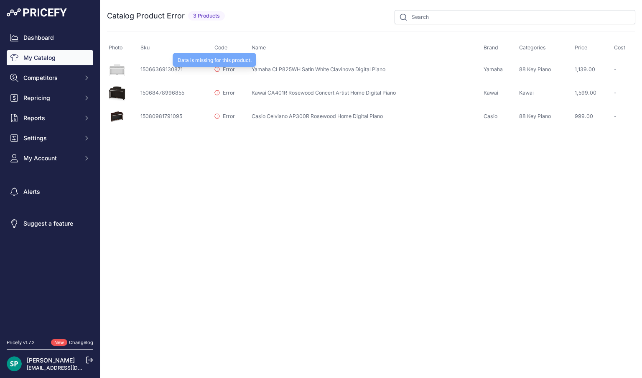
click at [223, 68] on span "Error" at bounding box center [229, 69] width 12 height 6
click at [153, 69] on td "15066369130871" at bounding box center [176, 70] width 74 height 24
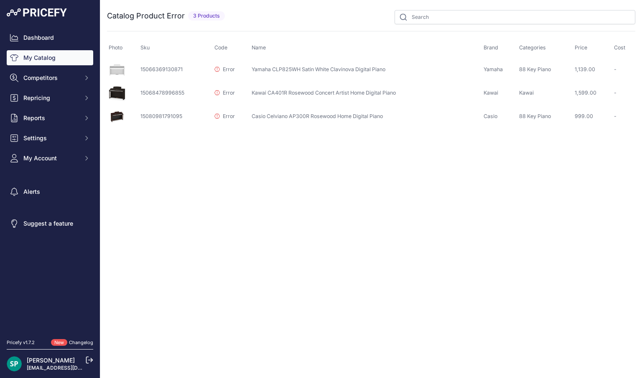
click at [162, 72] on td "15066369130871" at bounding box center [176, 70] width 74 height 24
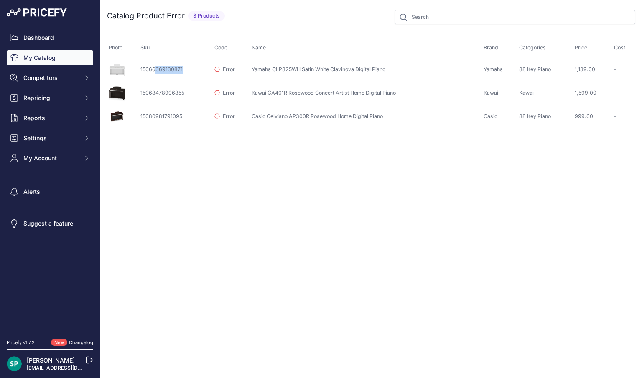
click at [162, 72] on td "15066369130871" at bounding box center [176, 70] width 74 height 24
click at [159, 73] on td "15066369130871" at bounding box center [176, 70] width 74 height 24
click at [216, 67] on icon at bounding box center [217, 68] width 5 height 5
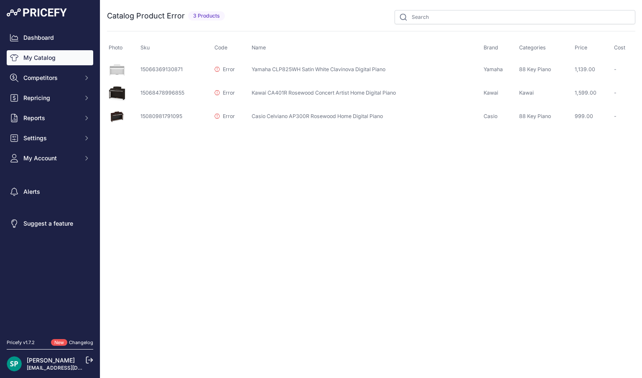
click at [48, 59] on link "My Catalog" at bounding box center [50, 57] width 87 height 15
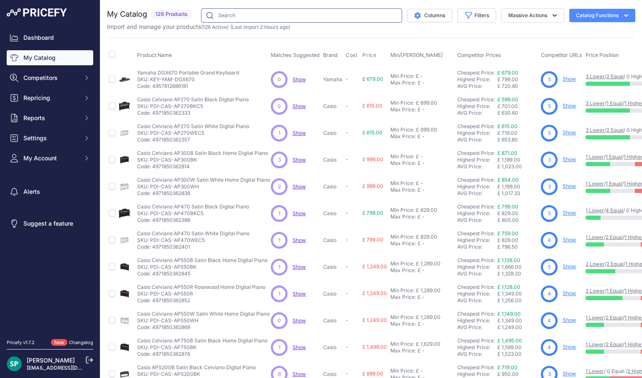
click at [289, 16] on input "text" at bounding box center [301, 15] width 201 height 14
type input "clp825"
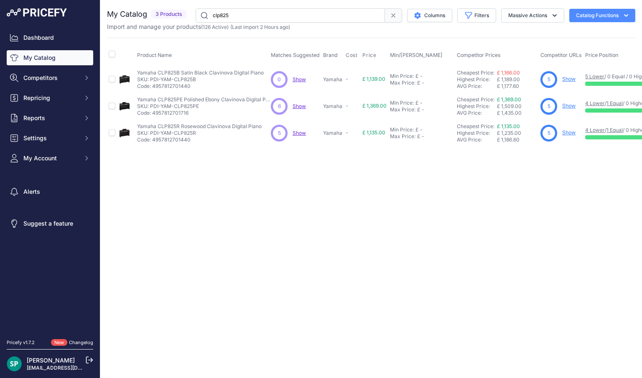
click at [183, 84] on p "Code: 4957812701440" at bounding box center [200, 86] width 127 height 7
click at [164, 72] on p "Yamaha CLP825B Satin Black Clavinova Digital Piano" at bounding box center [200, 72] width 127 height 7
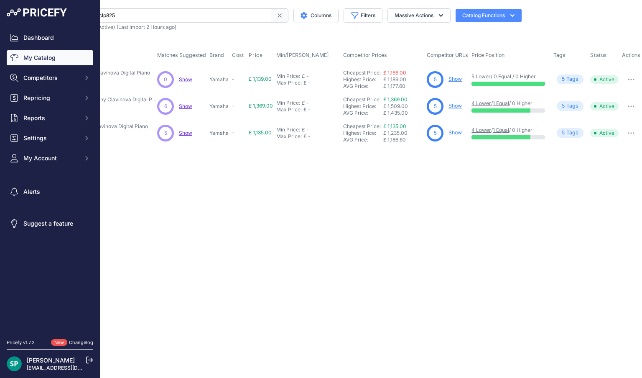
click at [632, 79] on icon "button" at bounding box center [631, 80] width 7 height 2
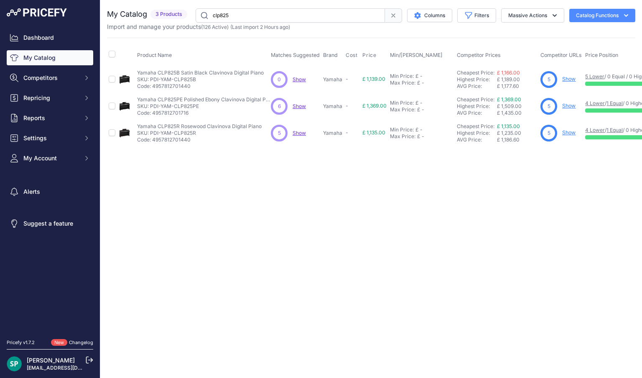
click at [153, 77] on p "SKU: PDI-YAM-CLP825B" at bounding box center [200, 79] width 127 height 7
click at [49, 141] on span "Settings" at bounding box center [50, 138] width 55 height 8
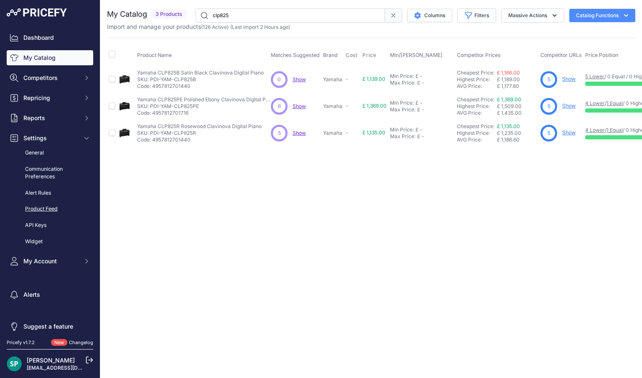
click at [40, 208] on link "Product Feed" at bounding box center [50, 209] width 87 height 15
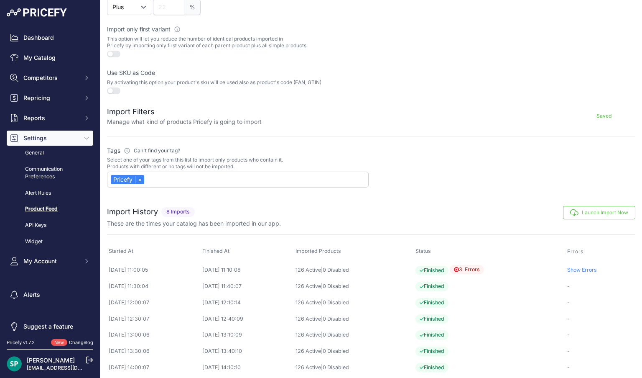
scroll to position [237, 0]
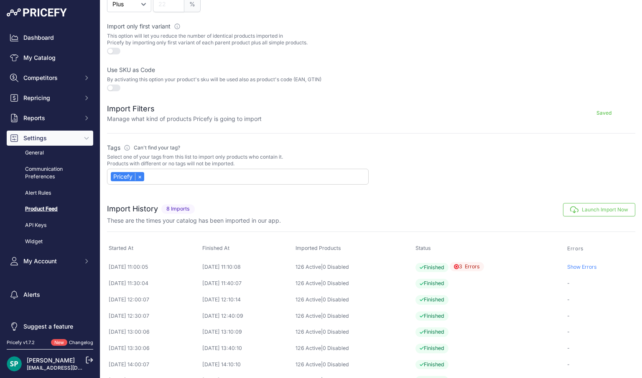
click at [595, 263] on link "Show Errors" at bounding box center [583, 266] width 30 height 6
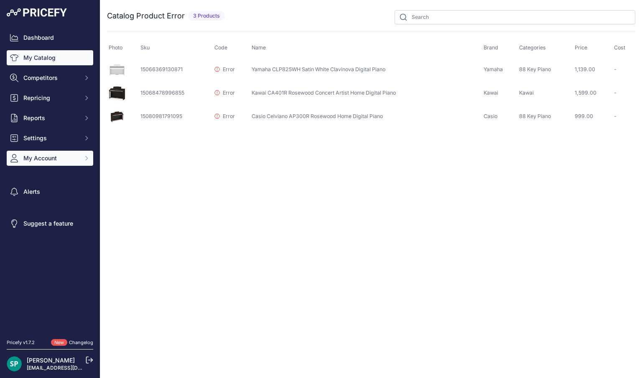
click at [53, 161] on span "My Account" at bounding box center [50, 158] width 55 height 8
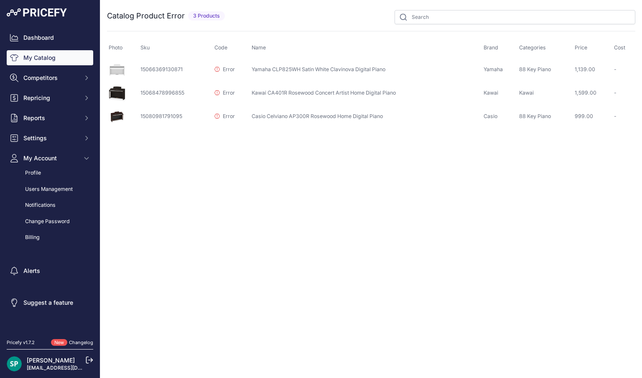
click at [38, 360] on link "[PERSON_NAME]" at bounding box center [51, 359] width 48 height 7
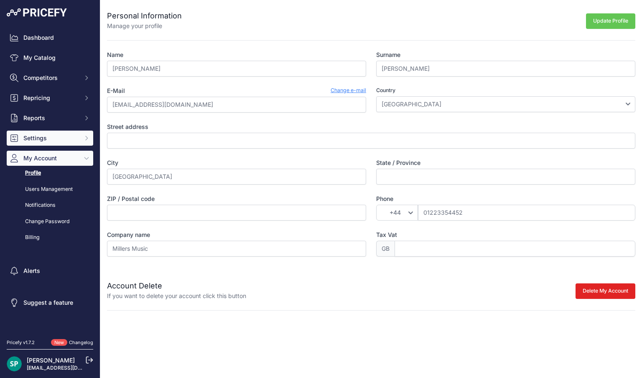
click at [44, 140] on span "Settings" at bounding box center [50, 138] width 55 height 8
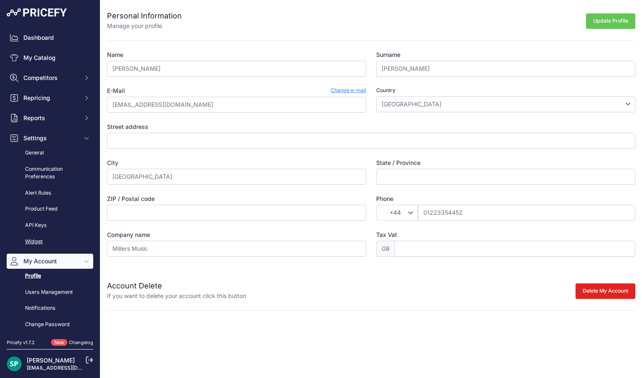
click at [35, 239] on link "Widget" at bounding box center [50, 241] width 87 height 15
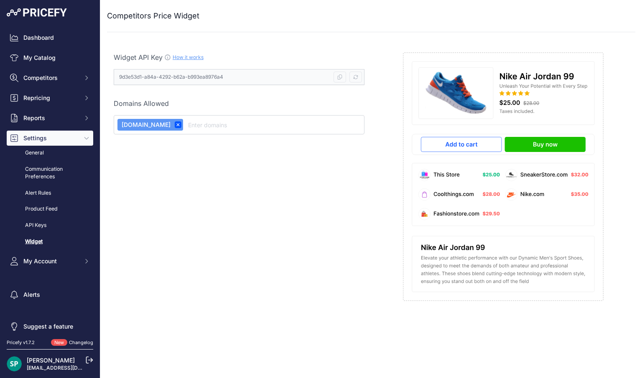
click at [186, 57] on link "How it works" at bounding box center [188, 57] width 31 height 6
click at [253, 125] on input "text" at bounding box center [274, 125] width 174 height 10
type input "millersmusic.co.uk"
click at [38, 14] on img at bounding box center [37, 12] width 60 height 8
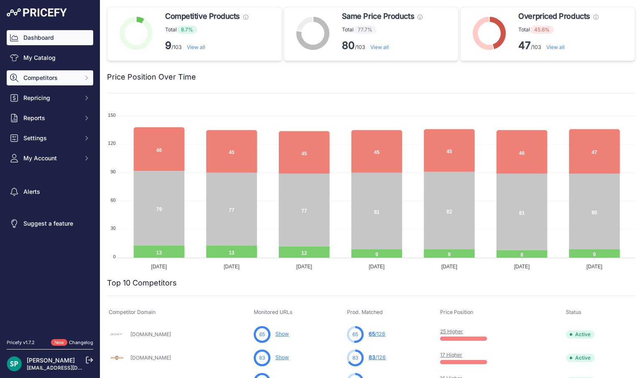
click at [48, 75] on span "Competitors" at bounding box center [50, 78] width 55 height 8
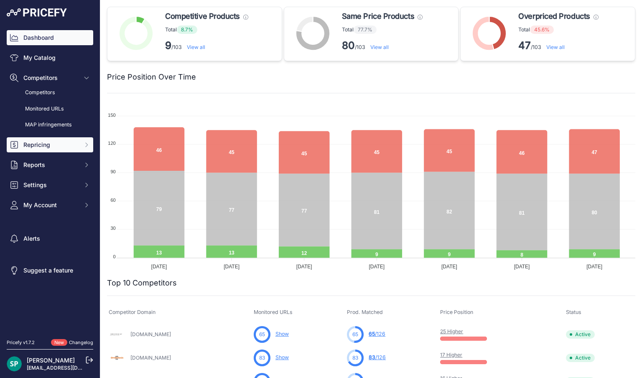
click at [38, 147] on span "Repricing" at bounding box center [50, 145] width 55 height 8
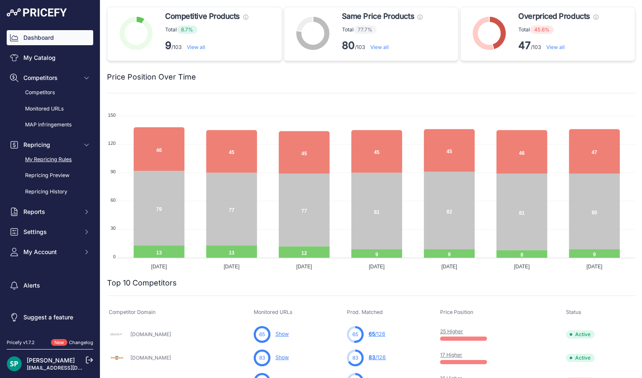
click at [38, 157] on link "My Repricing Rules" at bounding box center [50, 159] width 87 height 15
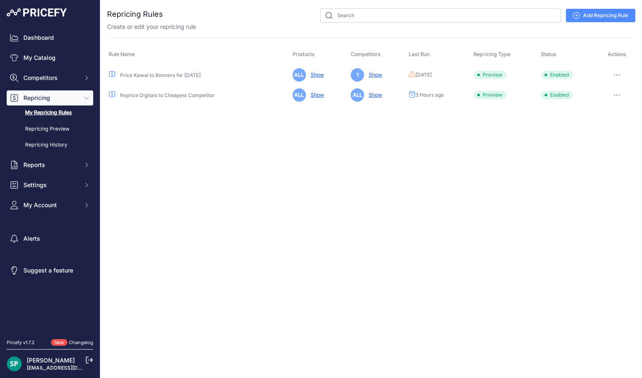
click at [617, 74] on icon "button" at bounding box center [617, 74] width 1 height 1
click at [534, 115] on div "Close You are not connected to the internet." at bounding box center [371, 189] width 542 height 378
click at [622, 95] on button "button" at bounding box center [617, 95] width 17 height 12
click at [603, 109] on link "Edit" at bounding box center [608, 112] width 54 height 13
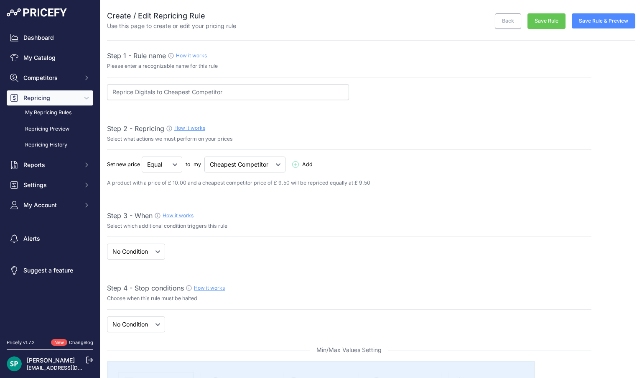
select select "7"
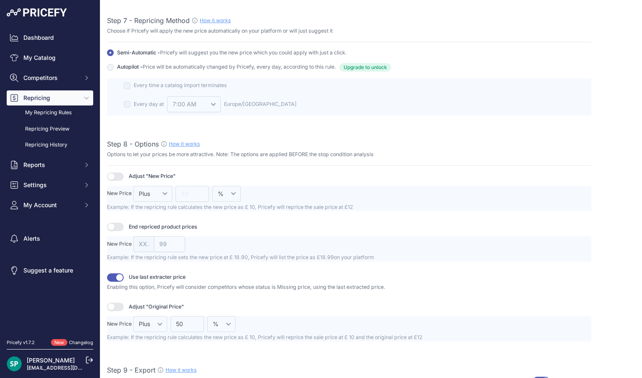
scroll to position [1023, 0]
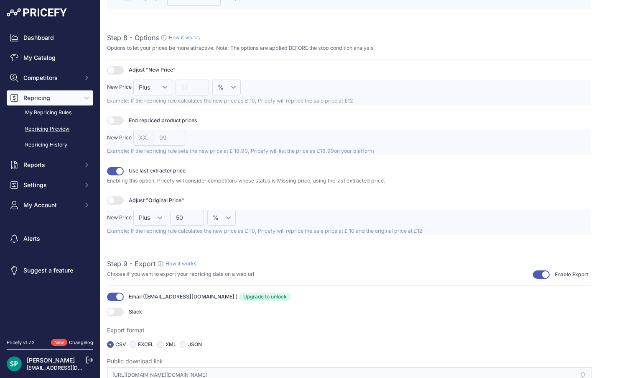
click at [46, 128] on link "Repricing Preview" at bounding box center [50, 129] width 87 height 15
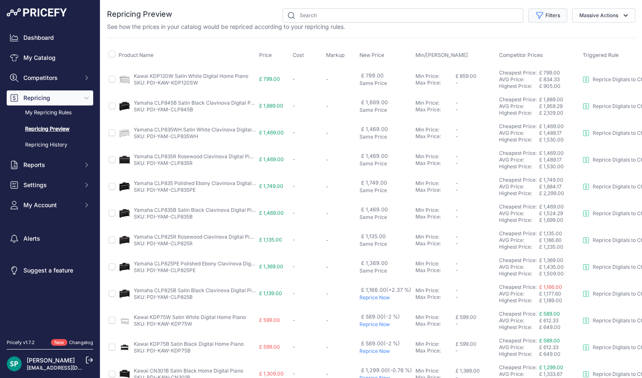
click at [553, 15] on button "Filters" at bounding box center [548, 15] width 39 height 14
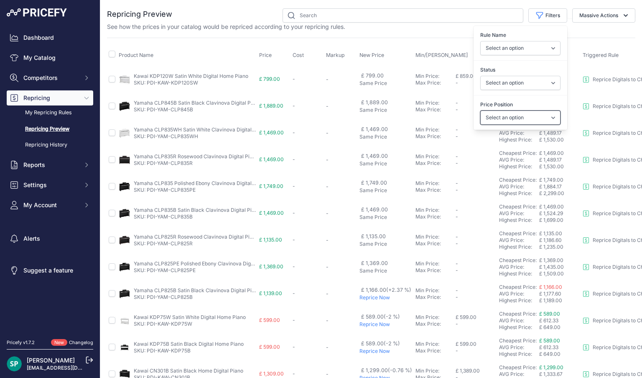
click at [507, 115] on select "Select an option I am higher Same price I am lower" at bounding box center [521, 117] width 80 height 14
select select "0"
click at [481, 110] on select "Select an option I am higher Same price I am lower" at bounding box center [521, 117] width 80 height 14
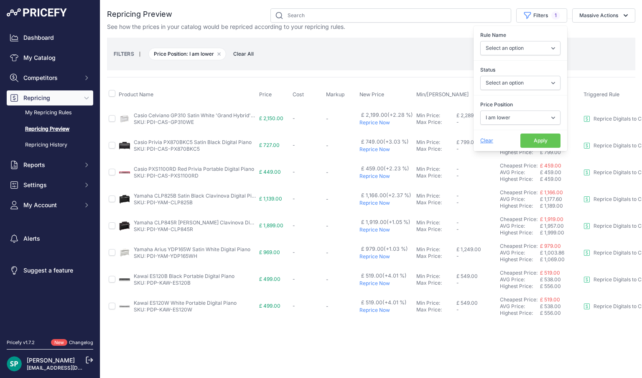
click at [200, 86] on th "Product Name" at bounding box center [187, 94] width 141 height 21
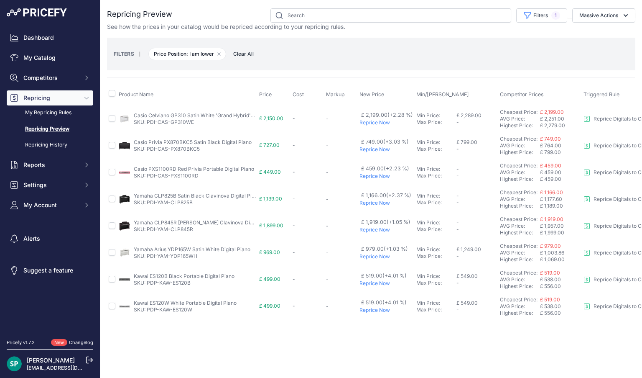
click at [371, 122] on p "Reprice Now" at bounding box center [387, 122] width 54 height 7
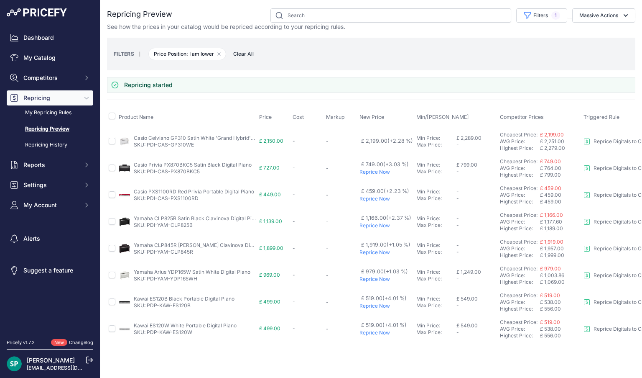
click at [376, 170] on p "Reprice Now" at bounding box center [387, 172] width 54 height 7
click at [370, 200] on p "Reprice Now" at bounding box center [387, 198] width 54 height 7
click at [370, 225] on p "Reprice Now" at bounding box center [387, 225] width 54 height 7
click at [368, 252] on p "Reprice Now" at bounding box center [387, 252] width 54 height 7
click at [369, 276] on p "Reprice Now" at bounding box center [387, 279] width 54 height 7
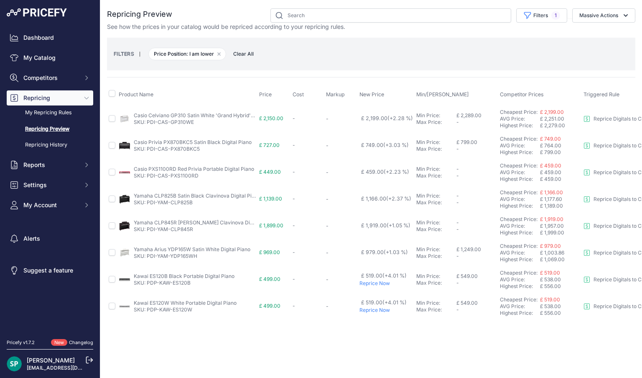
click at [371, 282] on p "Reprice Now" at bounding box center [387, 283] width 54 height 7
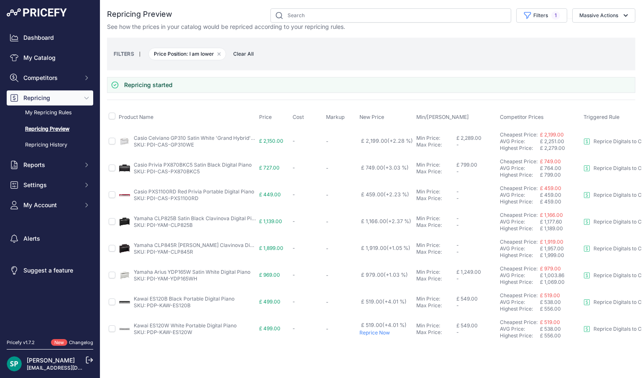
click at [368, 332] on p "Reprice Now" at bounding box center [387, 332] width 54 height 7
click at [539, 17] on button "Filters 1" at bounding box center [542, 15] width 51 height 14
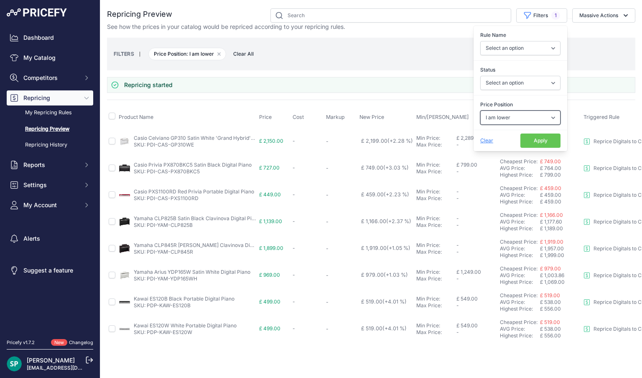
click at [496, 117] on select "Select an option I am higher Same price I am lower" at bounding box center [521, 117] width 80 height 14
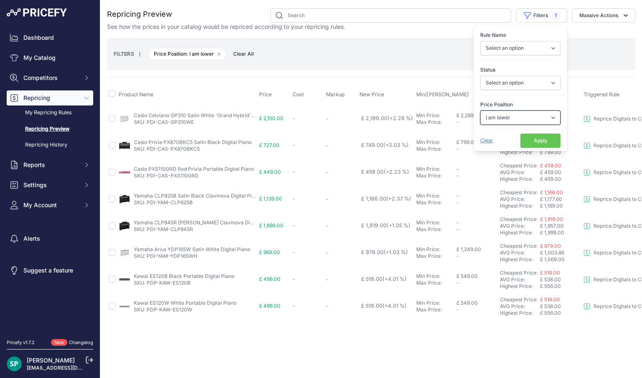
select select "1"
click at [481, 110] on select "Select an option I am higher Same price I am lower" at bounding box center [521, 117] width 80 height 14
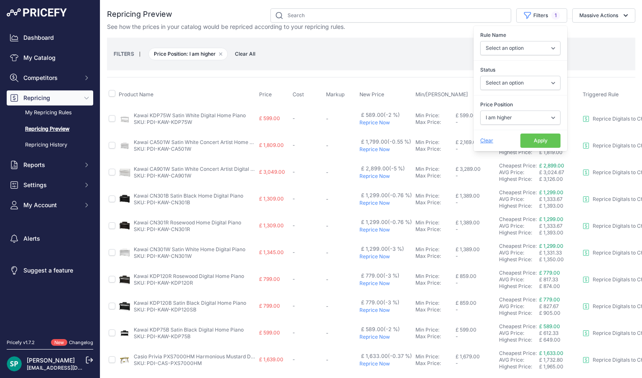
click at [399, 70] on div "Repricing Preview" at bounding box center [371, 337] width 529 height 659
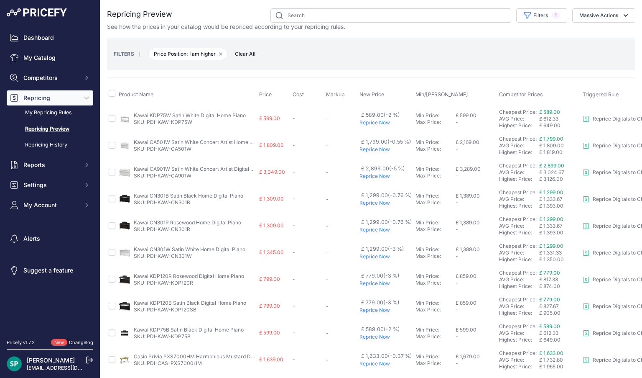
click at [372, 123] on p "Reprice Now" at bounding box center [386, 122] width 53 height 7
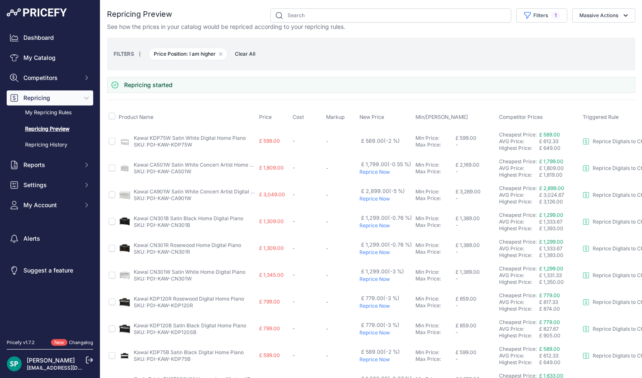
click at [372, 169] on p "Reprice Now" at bounding box center [386, 172] width 53 height 7
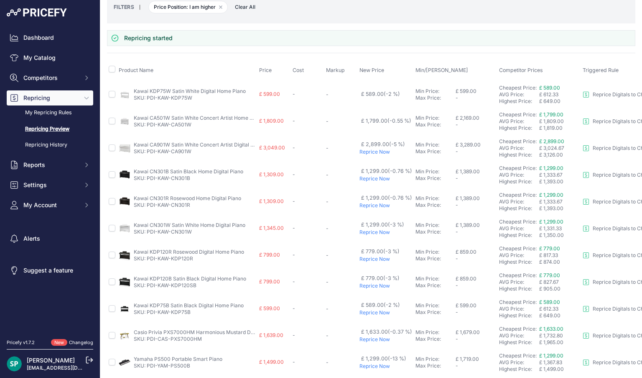
scroll to position [60, 0]
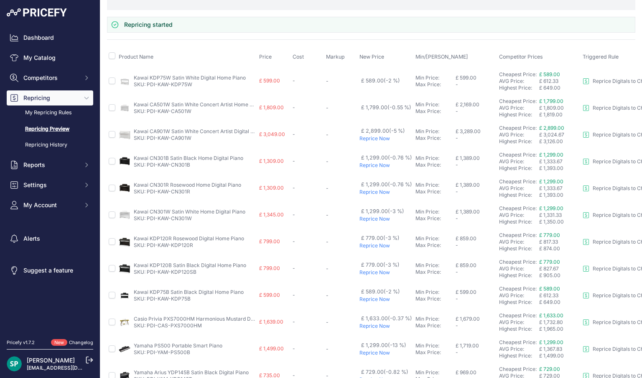
click at [372, 135] on p "Reprice Now" at bounding box center [386, 138] width 53 height 7
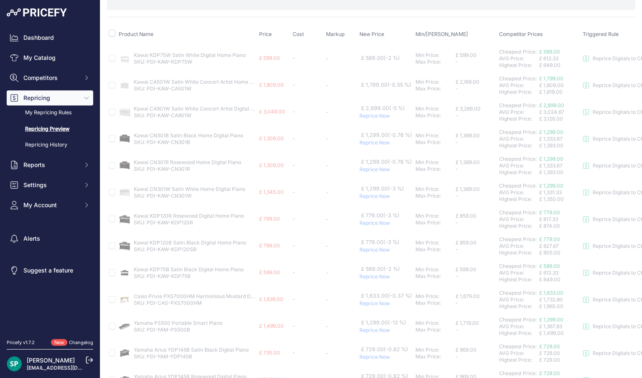
click at [370, 164] on span "£ 1,299.00 (-0.76 %)" at bounding box center [386, 162] width 51 height 6
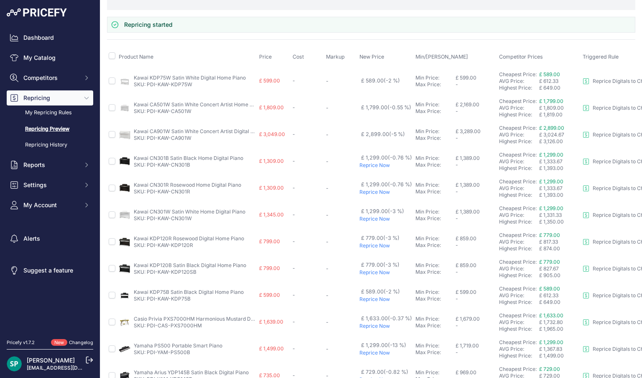
click at [370, 164] on p "Reprice Now" at bounding box center [386, 165] width 53 height 7
click at [369, 189] on p "Reprice Now" at bounding box center [386, 192] width 53 height 7
click at [371, 218] on p "Reprice Now" at bounding box center [386, 218] width 53 height 7
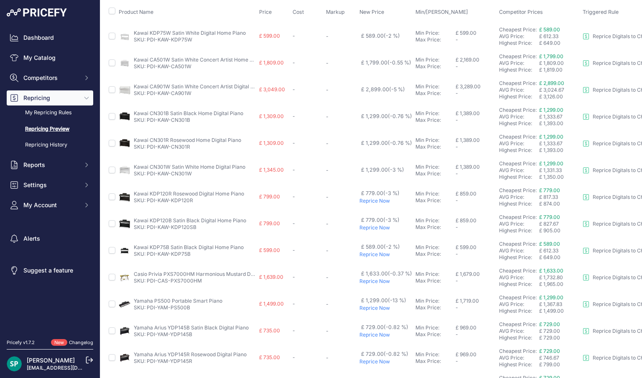
scroll to position [82, 0]
click at [372, 199] on p "Reprice Now" at bounding box center [386, 200] width 53 height 7
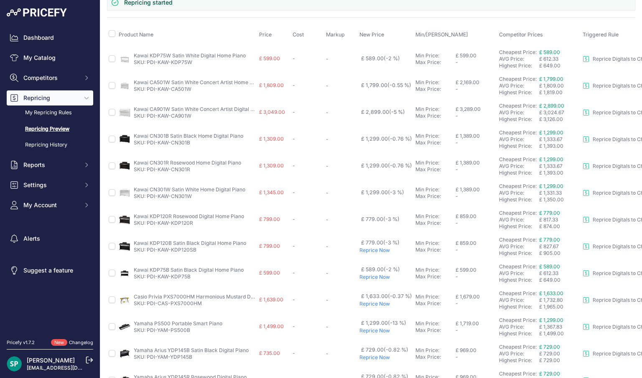
scroll to position [105, 0]
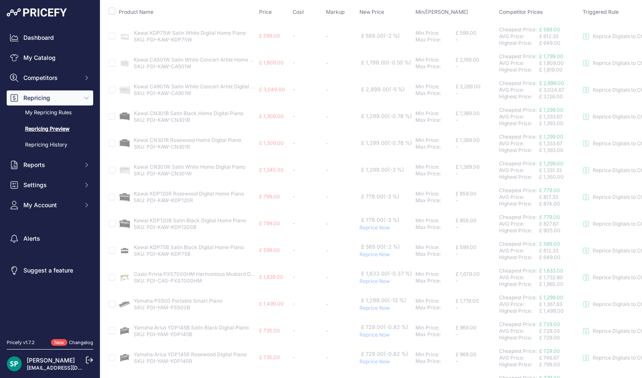
click at [368, 228] on p "Reprice Now" at bounding box center [386, 227] width 53 height 7
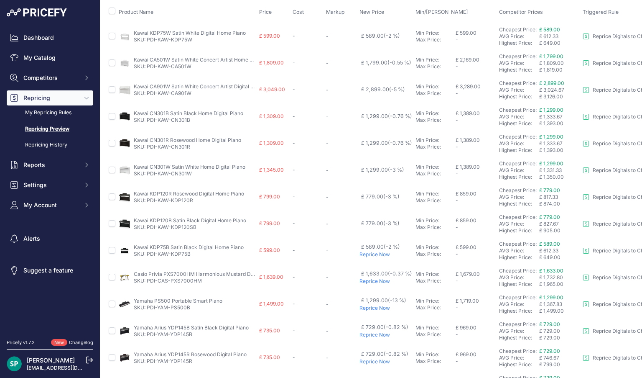
click at [368, 252] on p "Reprice Now" at bounding box center [386, 254] width 53 height 7
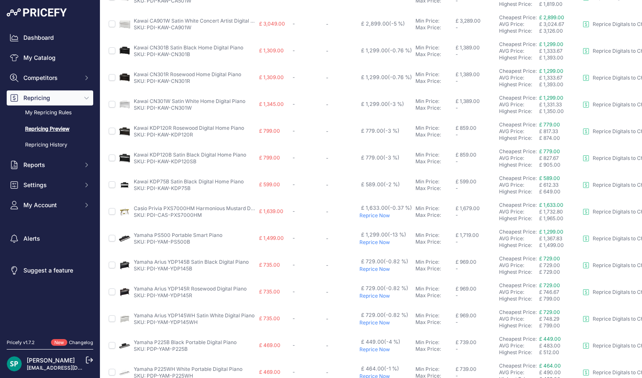
scroll to position [176, 0]
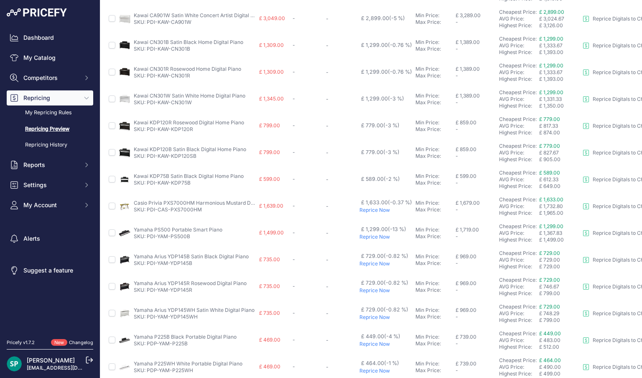
click at [369, 211] on p "Reprice Now" at bounding box center [386, 210] width 53 height 7
click at [368, 235] on p "Reprice Now" at bounding box center [386, 236] width 53 height 7
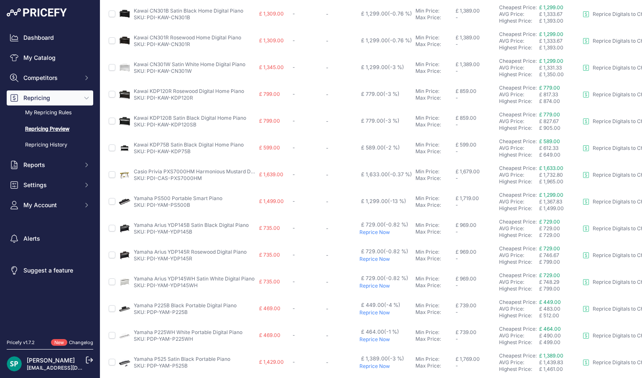
scroll to position [207, 0]
click at [372, 229] on p "Reprice Now" at bounding box center [386, 232] width 53 height 7
click at [367, 256] on p "Reprice Now" at bounding box center [386, 259] width 53 height 7
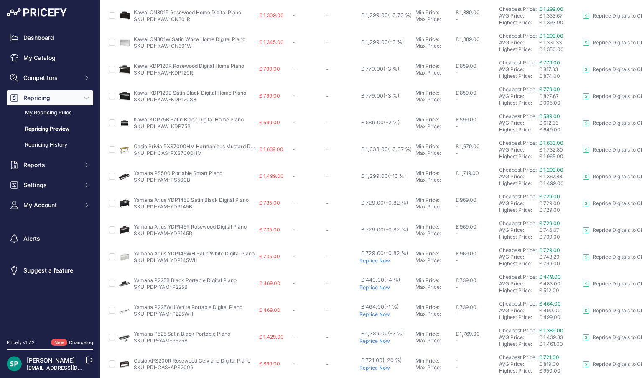
scroll to position [230, 0]
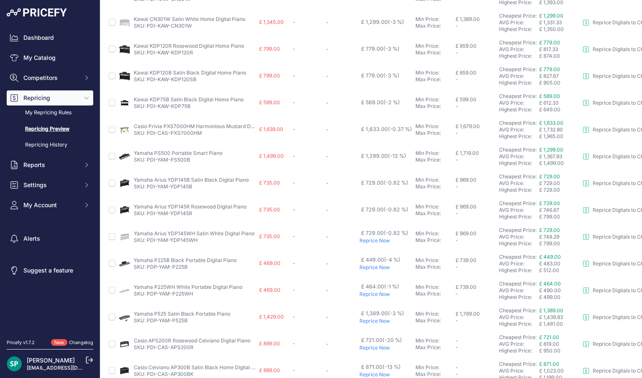
click at [373, 240] on p "Reprice Now" at bounding box center [386, 240] width 53 height 7
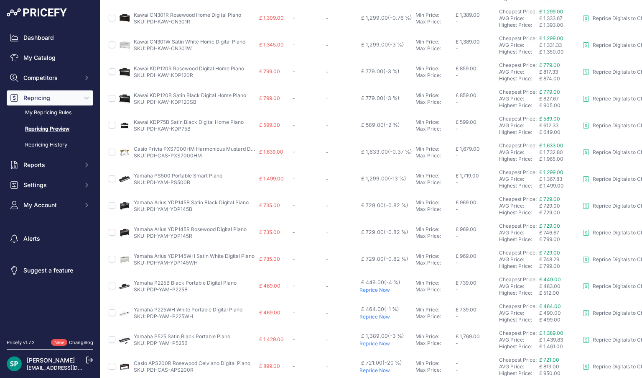
scroll to position [253, 0]
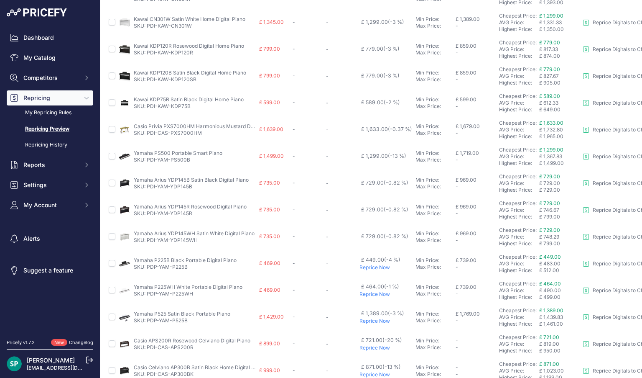
click at [371, 265] on p "Reprice Now" at bounding box center [386, 267] width 53 height 7
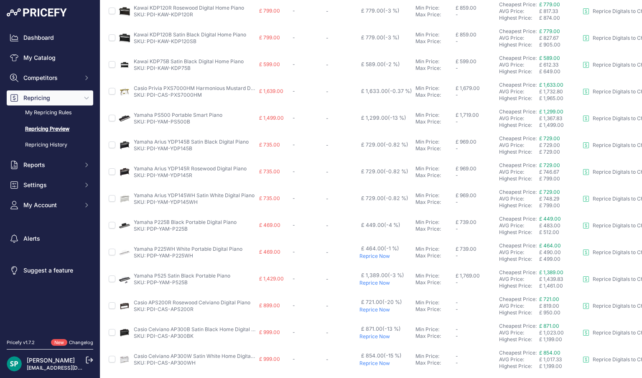
scroll to position [292, 0]
click at [371, 252] on p "Reprice Now" at bounding box center [386, 254] width 53 height 7
click at [371, 281] on p "Reprice Now" at bounding box center [386, 281] width 53 height 7
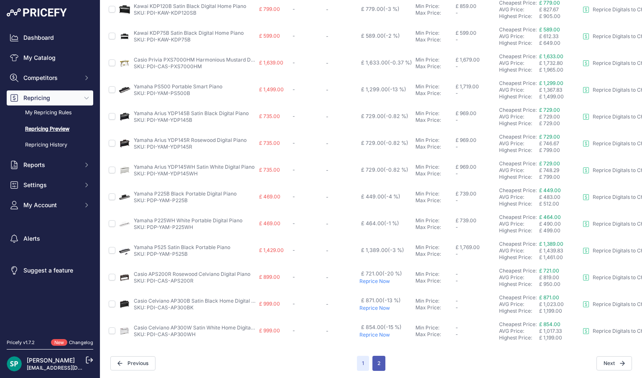
click at [378, 365] on button "2" at bounding box center [379, 362] width 13 height 15
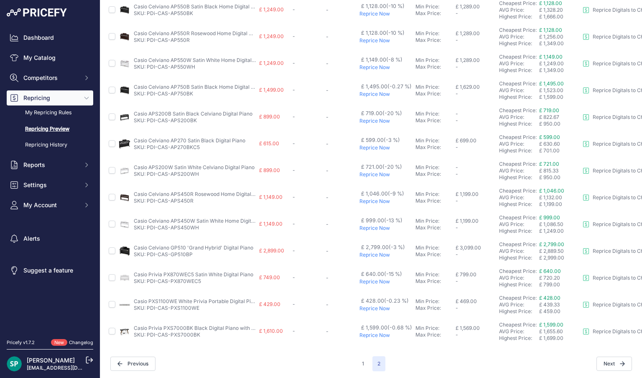
scroll to position [136, 0]
click at [368, 336] on p "Reprice Now" at bounding box center [386, 334] width 53 height 7
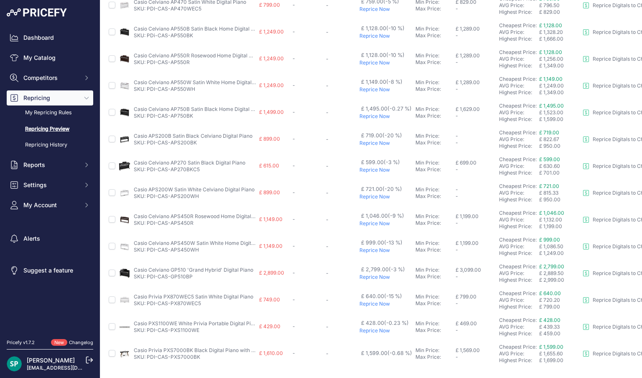
scroll to position [159, 0]
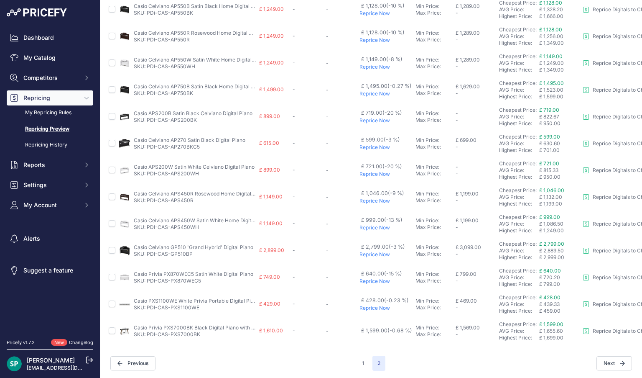
click at [368, 307] on p "Reprice Now" at bounding box center [386, 307] width 53 height 7
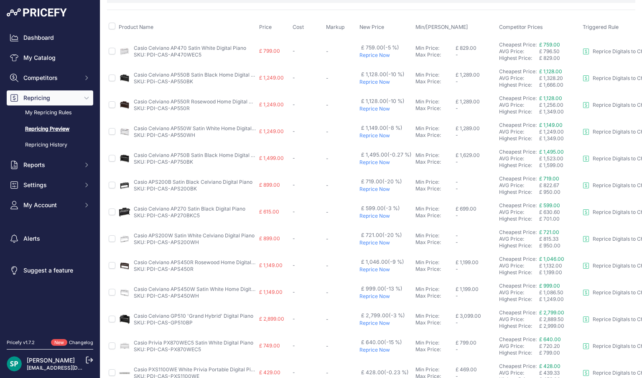
scroll to position [66, 0]
click at [377, 161] on p "Reprice Now" at bounding box center [386, 164] width 53 height 7
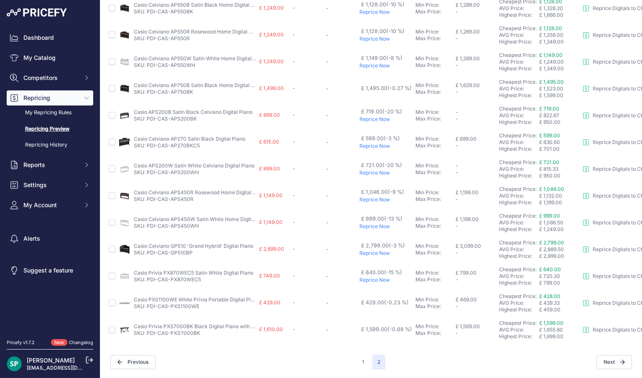
scroll to position [136, 0]
click at [376, 254] on p "Reprice Now" at bounding box center [386, 254] width 53 height 7
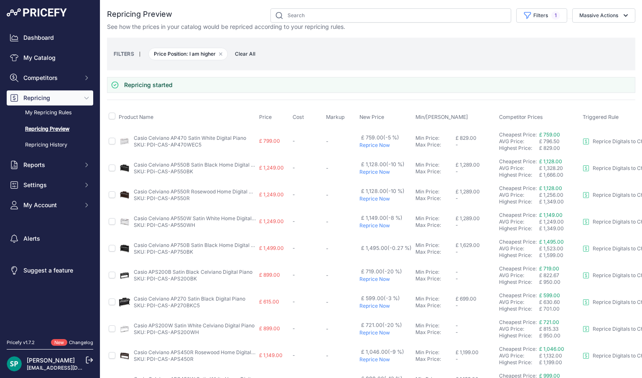
scroll to position [159, 0]
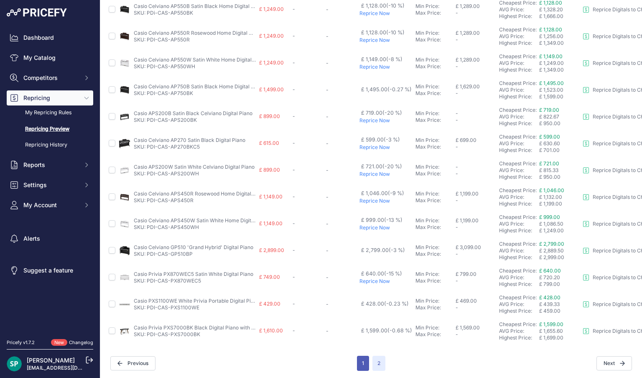
click at [360, 363] on button "1" at bounding box center [363, 362] width 12 height 15
